Goal: Task Accomplishment & Management: Manage account settings

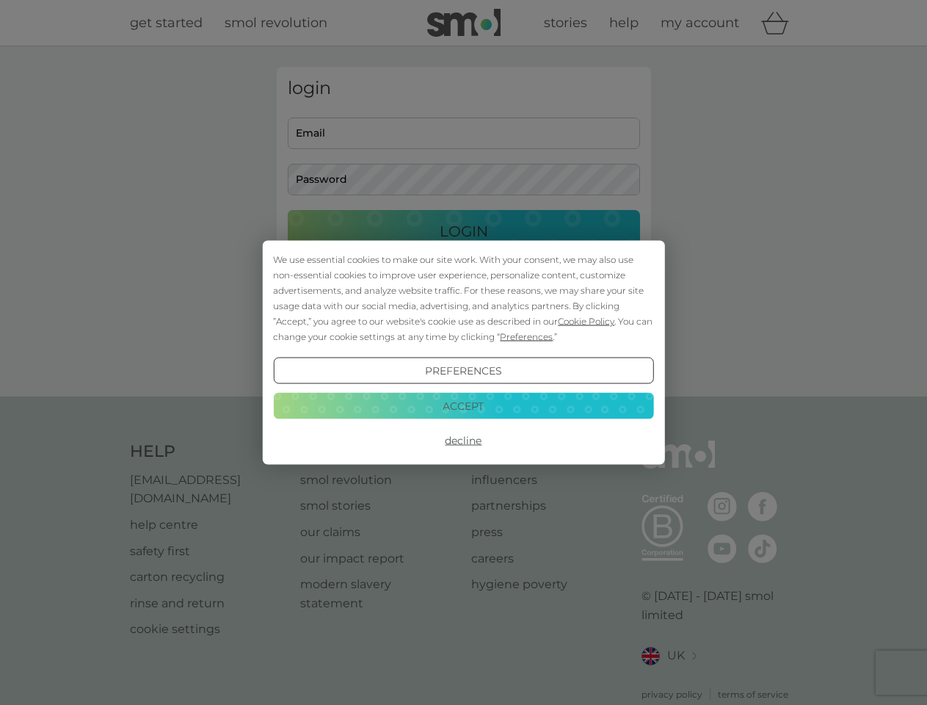
click at [586, 321] on span "Cookie Policy" at bounding box center [586, 321] width 57 height 11
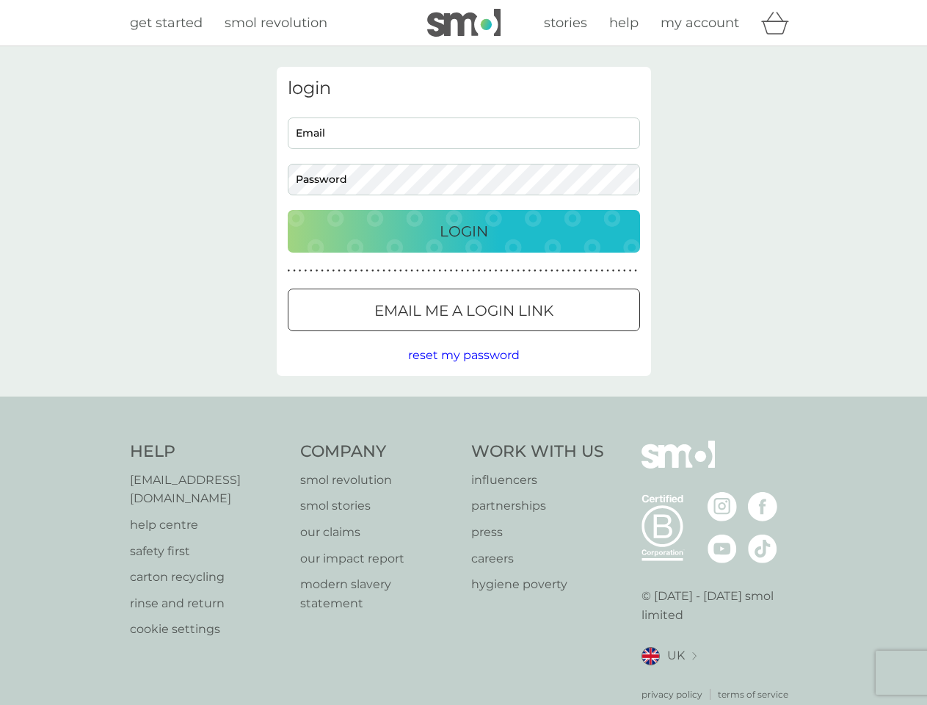
click at [525, 336] on div "login Email Password Login ● ● ● ● ● ● ● ● ● ● ● ● ● ● ● ● ● ● ● ● ● ● ● ● ● ● …" at bounding box center [464, 221] width 374 height 309
click at [463, 371] on div "login Email Password Login ● ● ● ● ● ● ● ● ● ● ● ● ● ● ● ● ● ● ● ● ● ● ● ● ● ● …" at bounding box center [464, 221] width 374 height 309
click at [463, 440] on div "Help [EMAIL_ADDRESS][DOMAIN_NAME] help centre safety first carton recycling rin…" at bounding box center [464, 570] width 668 height 261
click at [463, 405] on div "Help [EMAIL_ADDRESS][DOMAIN_NAME] help centre safety first carton recycling rin…" at bounding box center [463, 570] width 927 height 349
